Goal: Browse casually

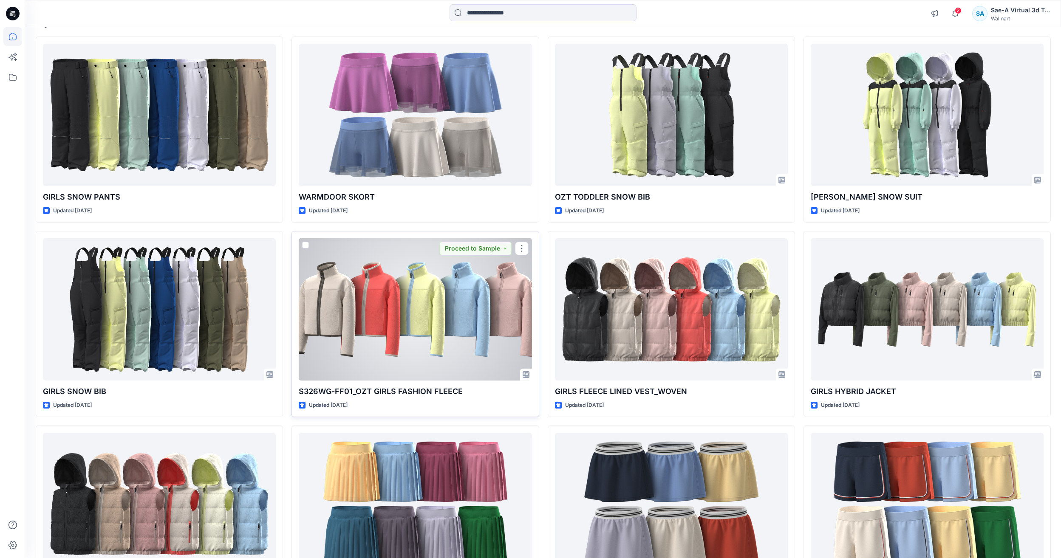
scroll to position [85, 0]
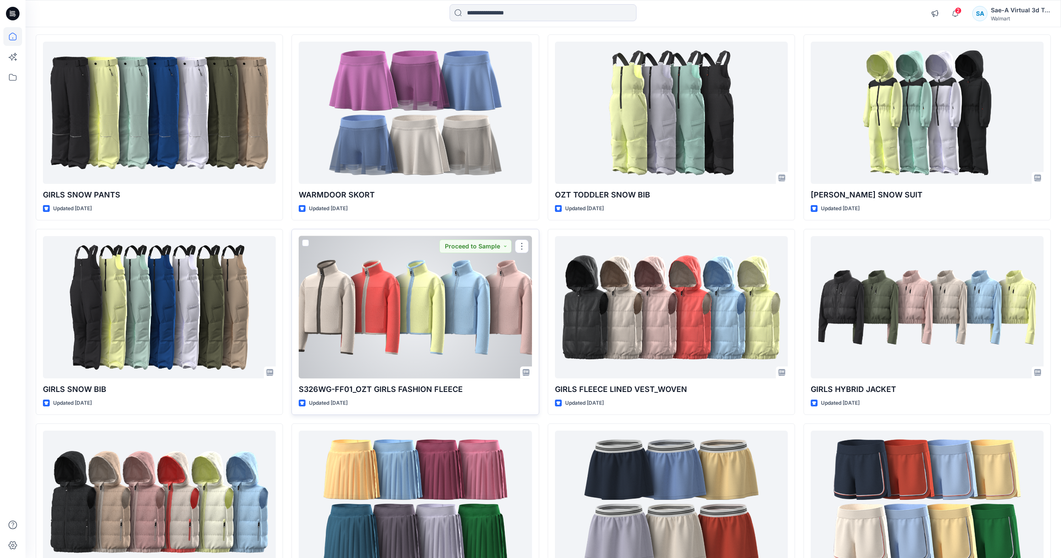
click at [411, 296] on div at bounding box center [415, 307] width 233 height 142
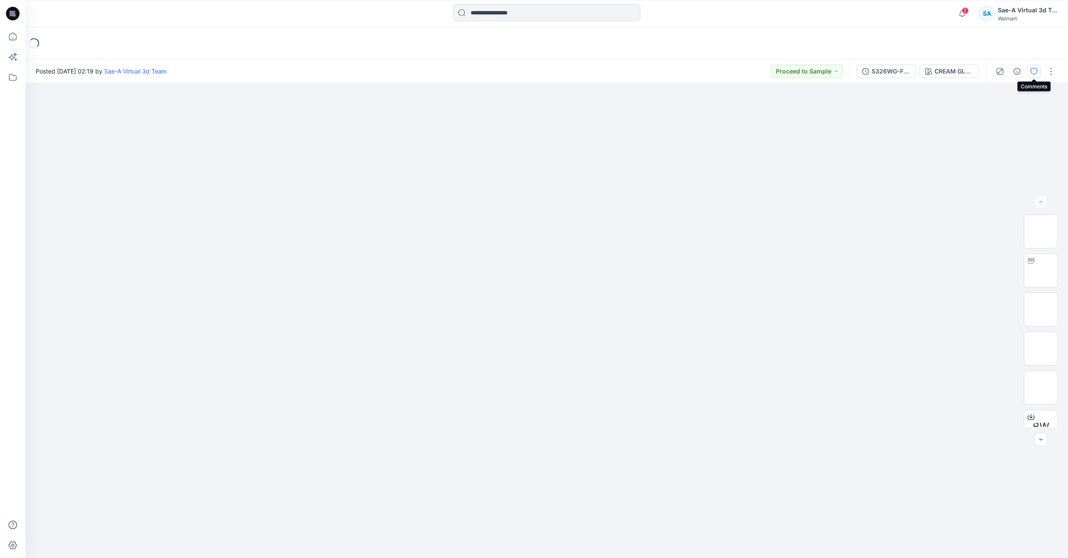
click at [1036, 72] on icon "button" at bounding box center [1033, 71] width 7 height 7
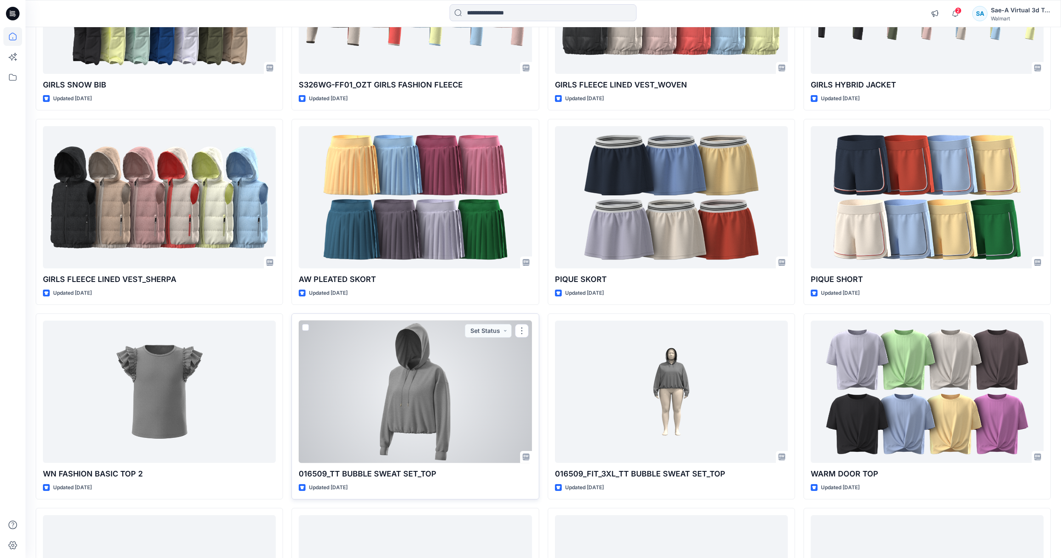
scroll to position [432, 0]
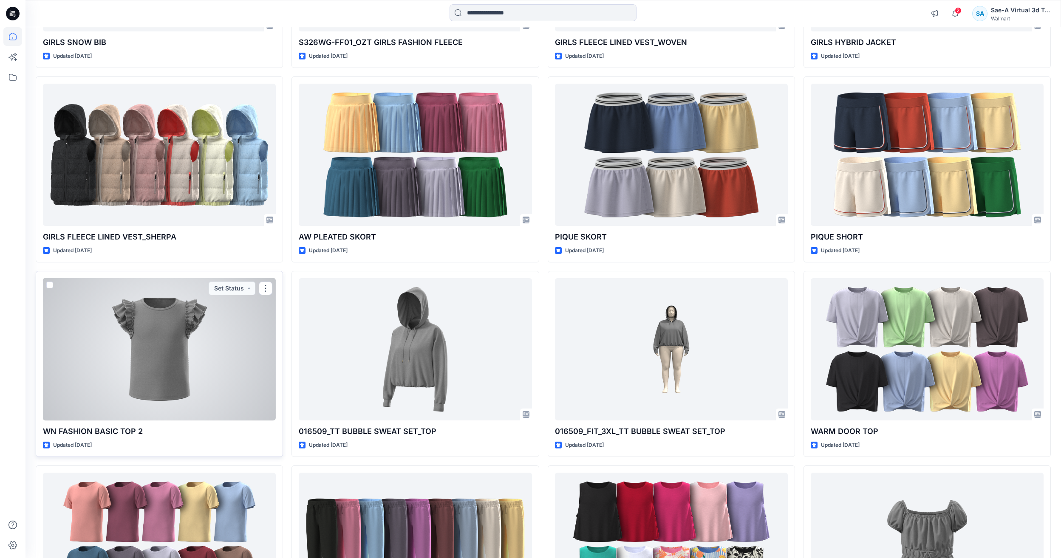
click at [210, 383] on div at bounding box center [159, 349] width 233 height 142
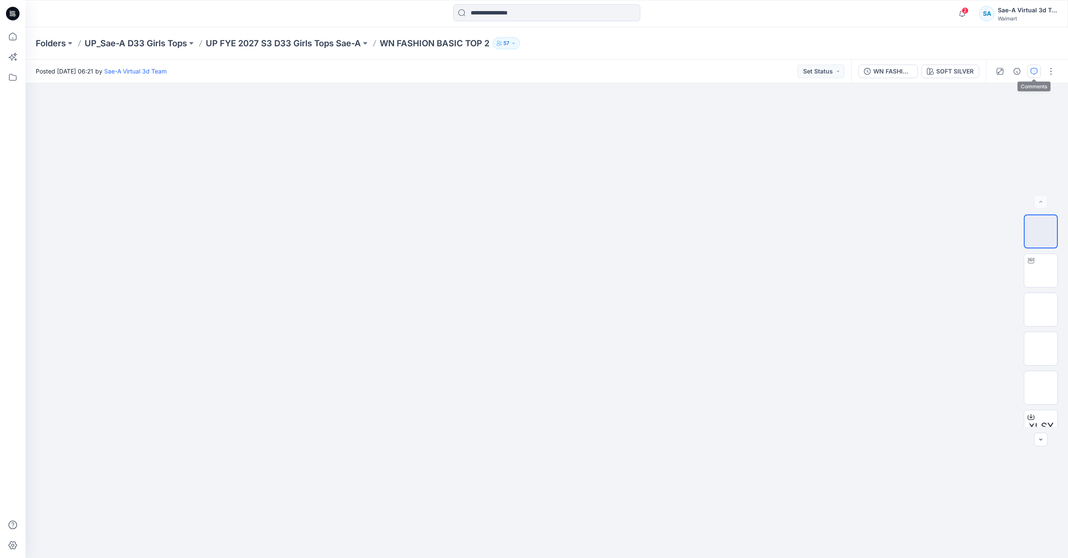
click at [1031, 71] on icon "button" at bounding box center [1033, 71] width 7 height 7
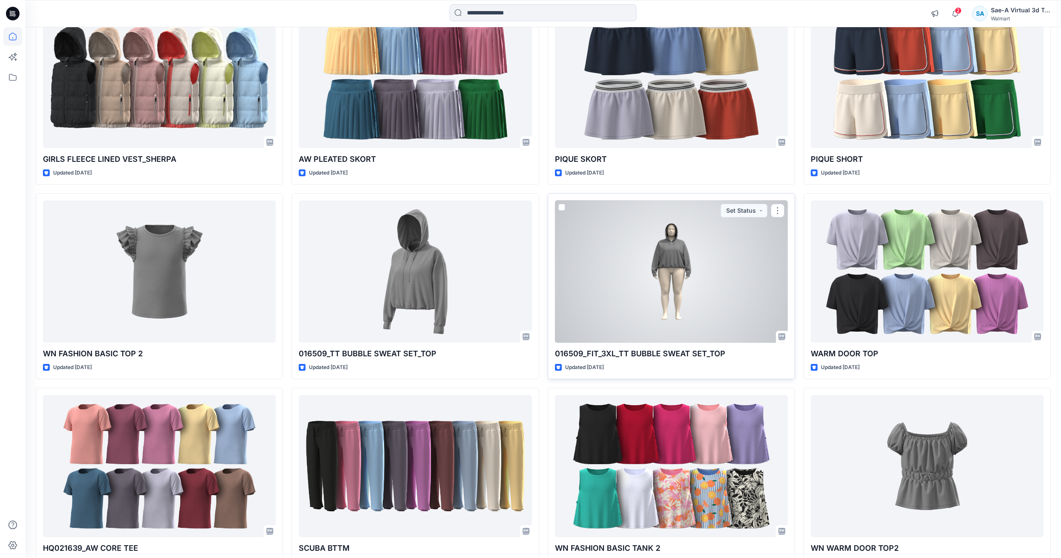
scroll to position [517, 0]
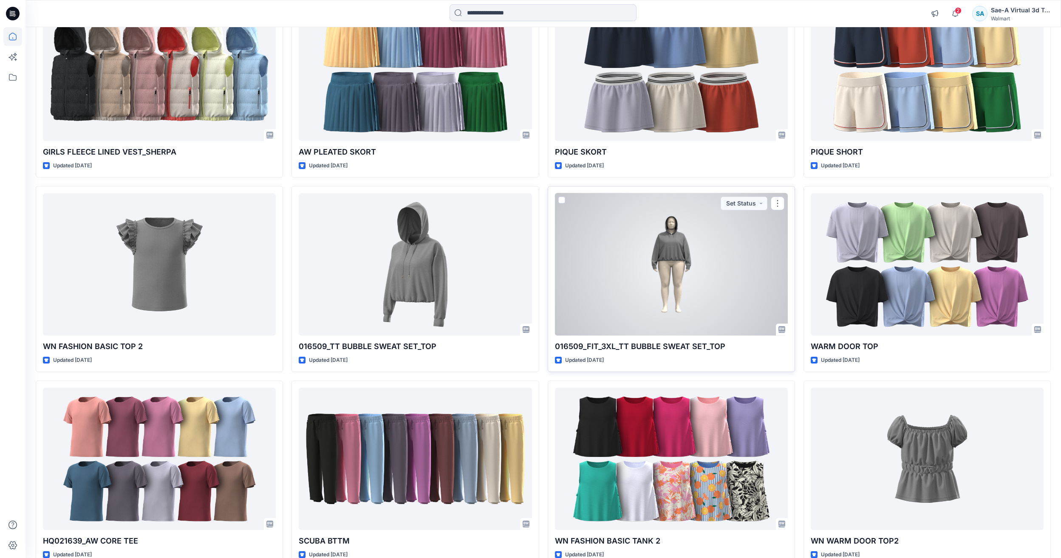
click at [731, 264] on div at bounding box center [671, 264] width 233 height 142
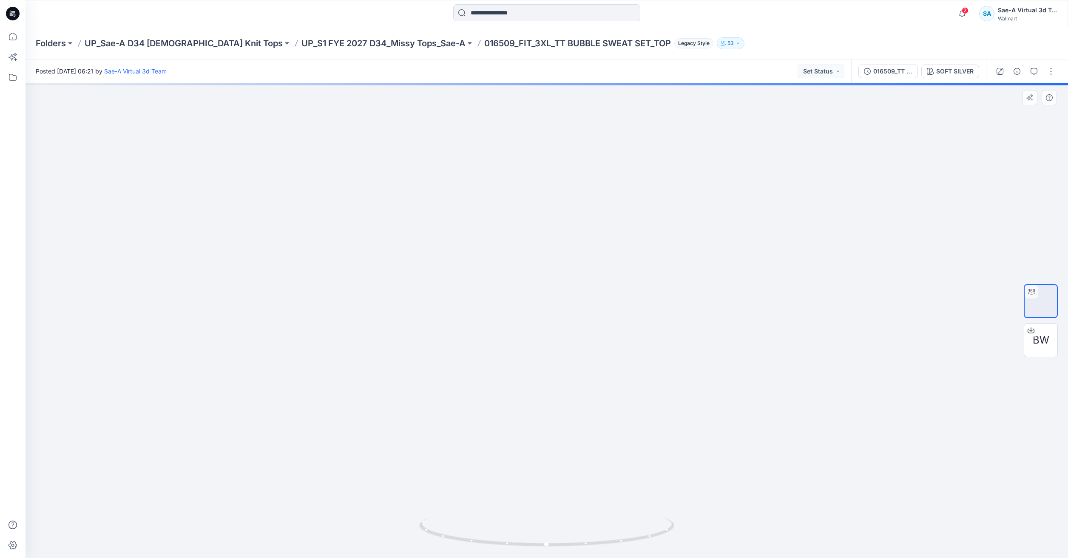
drag, startPoint x: 606, startPoint y: 309, endPoint x: 606, endPoint y: 323, distance: 14.5
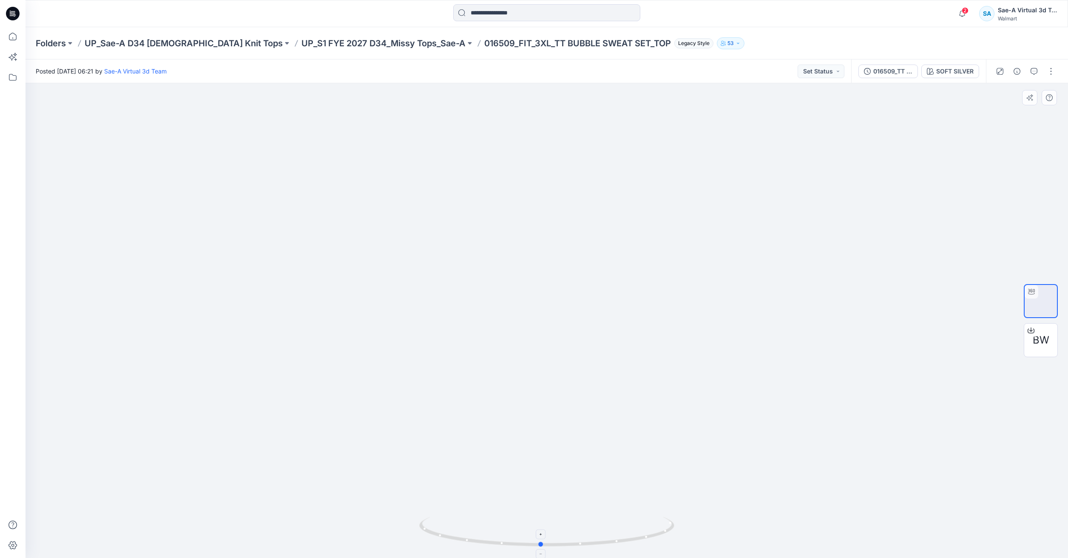
drag, startPoint x: 664, startPoint y: 538, endPoint x: 666, endPoint y: 521, distance: 16.7
click at [666, 521] on icon at bounding box center [547, 533] width 257 height 32
click at [1033, 79] on div at bounding box center [1025, 72] width 79 height 24
click at [1035, 71] on icon "button" at bounding box center [1033, 71] width 7 height 7
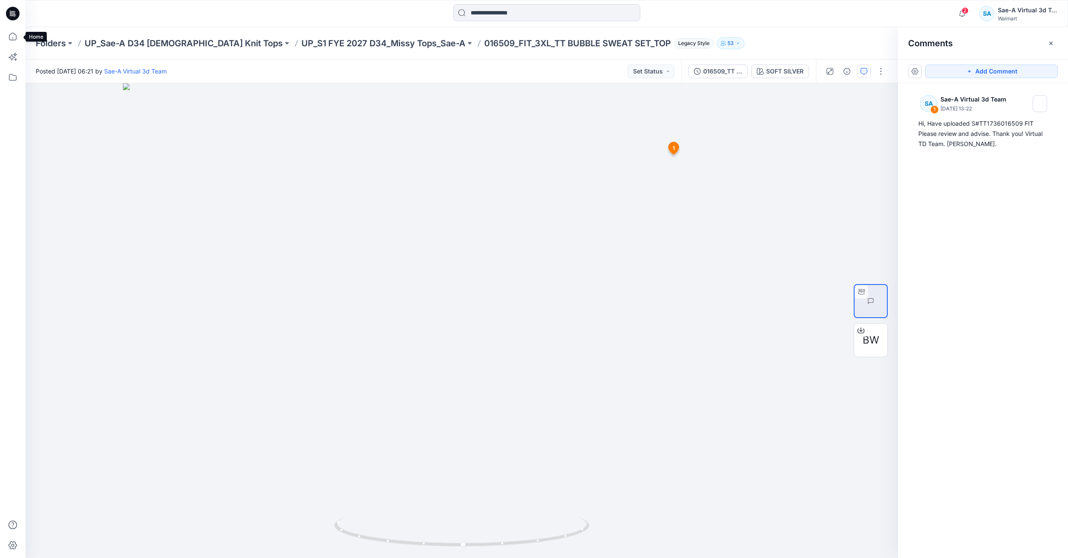
drag, startPoint x: 9, startPoint y: 31, endPoint x: 0, endPoint y: 31, distance: 8.9
click at [9, 31] on icon at bounding box center [12, 36] width 19 height 19
